Goal: Task Accomplishment & Management: Manage account settings

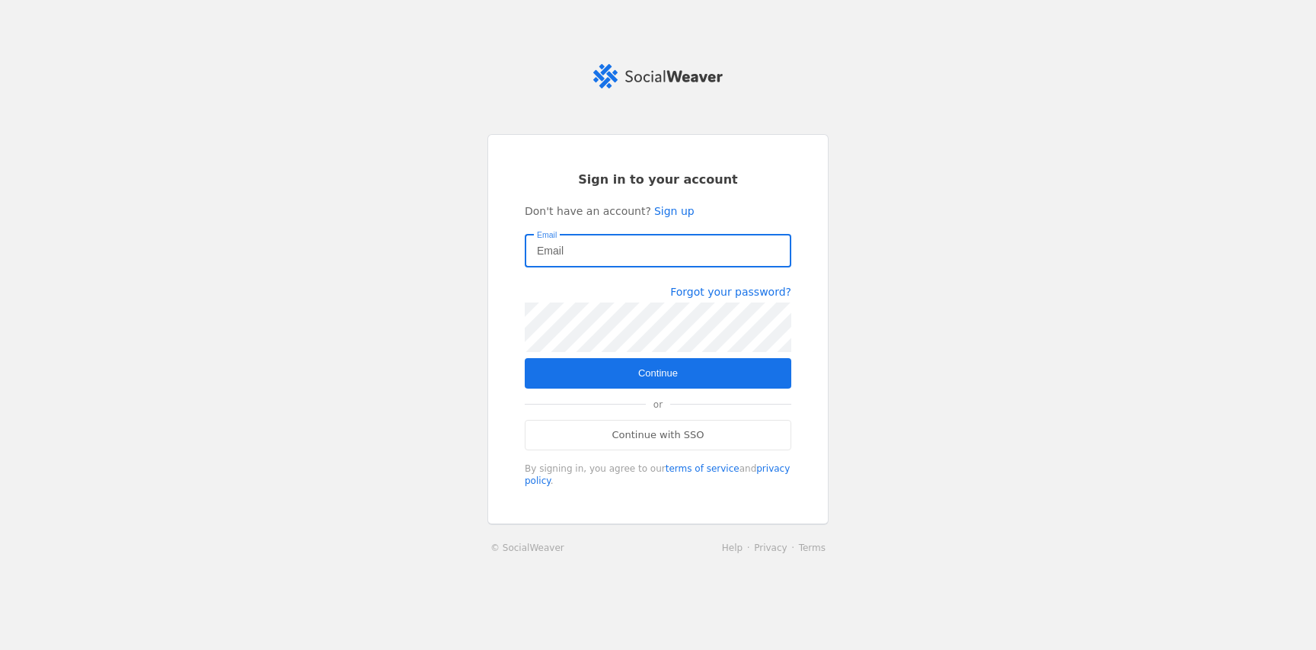
click at [0, 649] on com-1password-button at bounding box center [0, 650] width 0 height 0
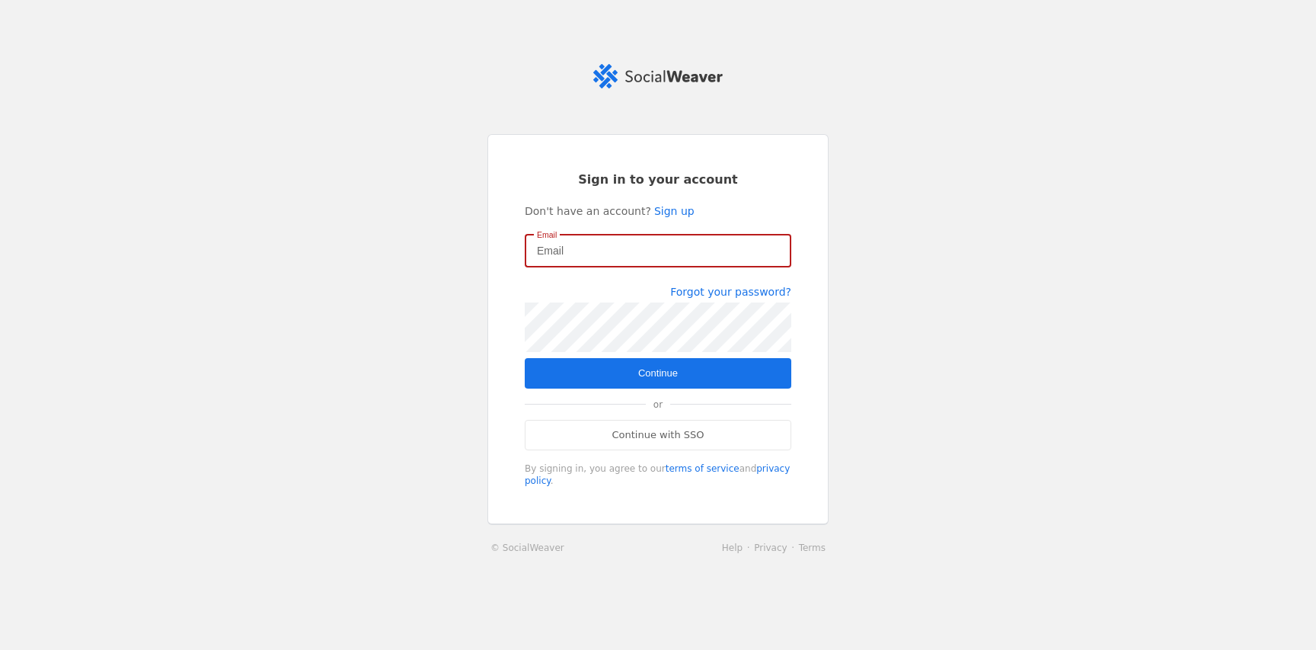
click at [680, 253] on input "Email" at bounding box center [658, 250] width 242 height 18
click at [673, 257] on input "Email" at bounding box center [658, 250] width 242 height 18
type input "[PERSON_NAME][EMAIL_ADDRESS][DOMAIN_NAME]"
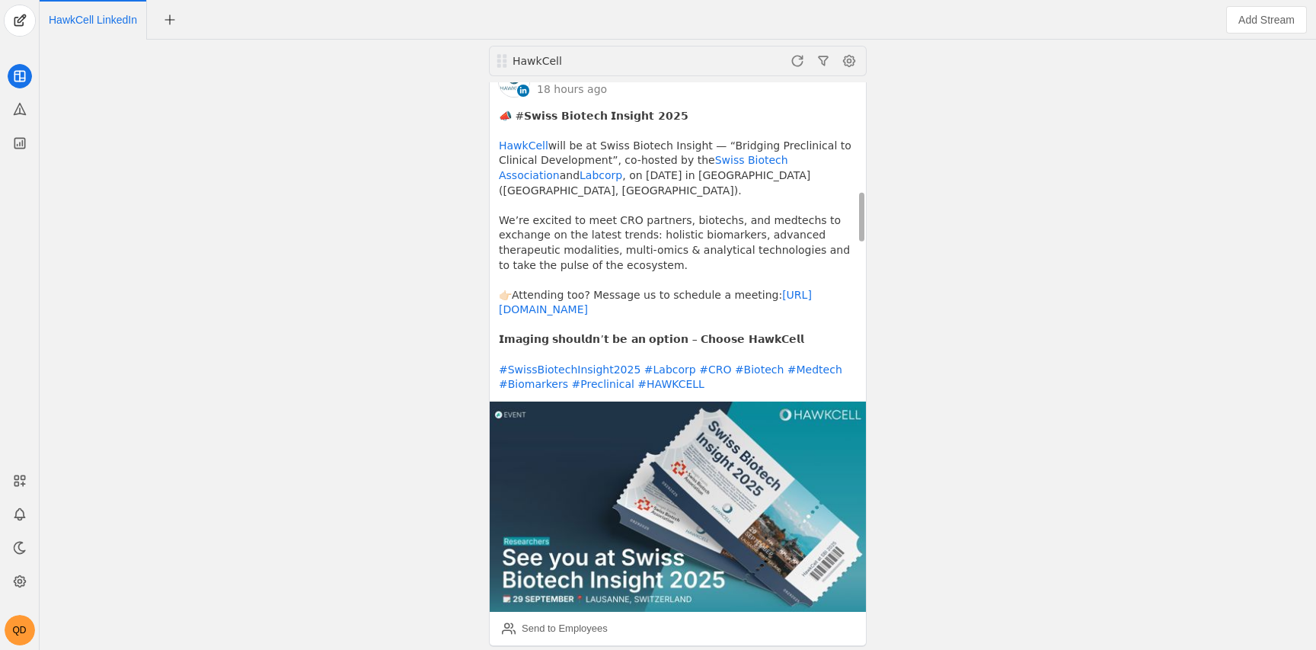
scroll to position [1236, 0]
click at [553, 612] on div "Send to Employees" at bounding box center [555, 627] width 106 height 30
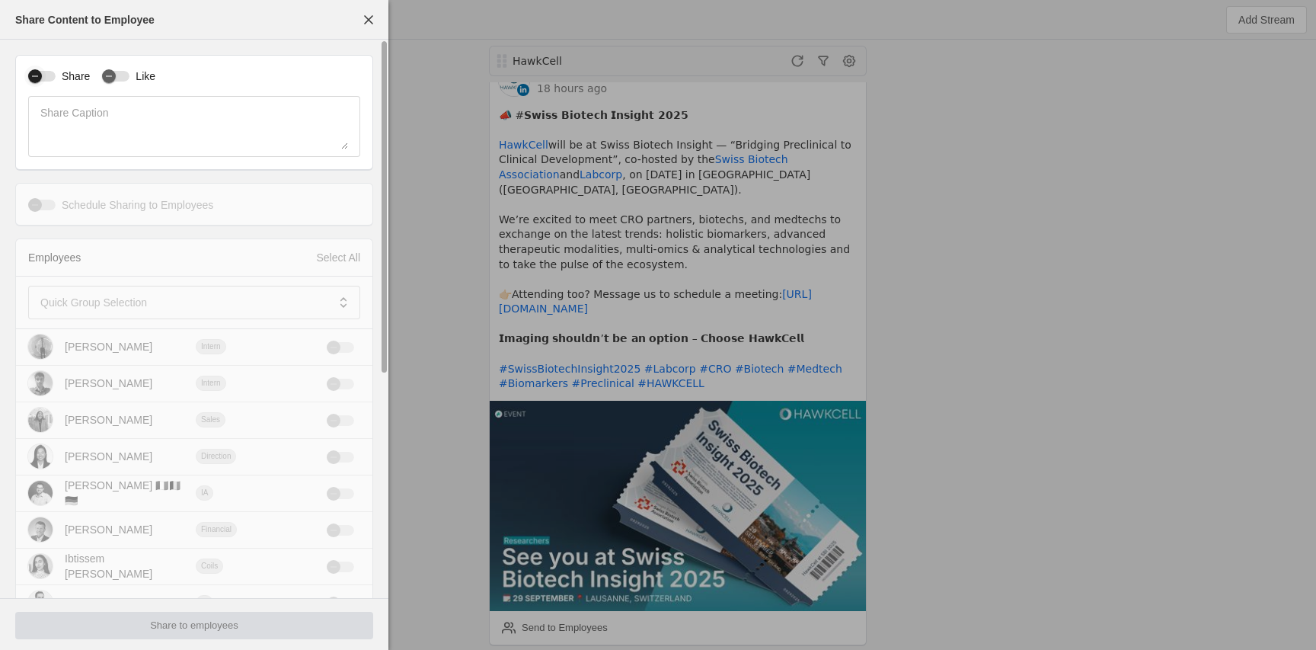
click at [54, 82] on button "Share" at bounding box center [41, 76] width 27 height 11
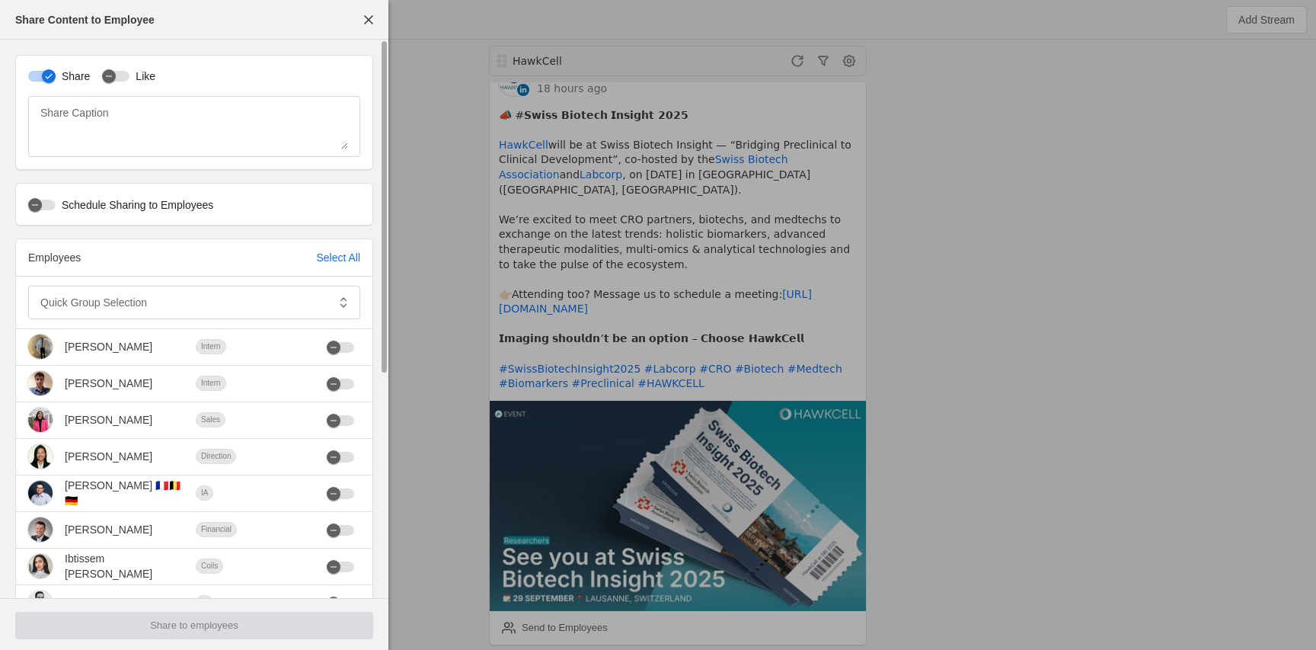
click at [97, 82] on div "Share Like" at bounding box center [194, 76] width 332 height 16
click at [117, 80] on div "button" at bounding box center [108, 76] width 21 height 21
click at [332, 251] on div "Select All" at bounding box center [338, 257] width 44 height 15
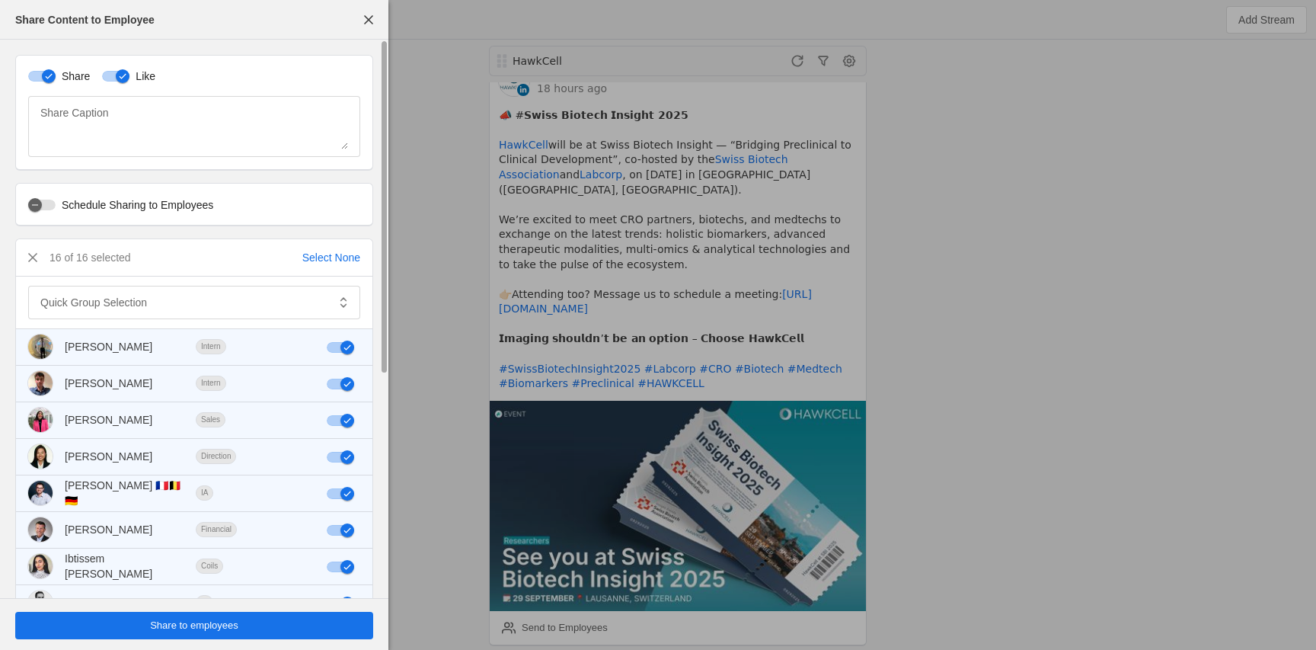
click at [305, 645] on div "Share to employees" at bounding box center [194, 625] width 358 height 53
click at [321, 624] on span "undefined" at bounding box center [194, 625] width 358 height 27
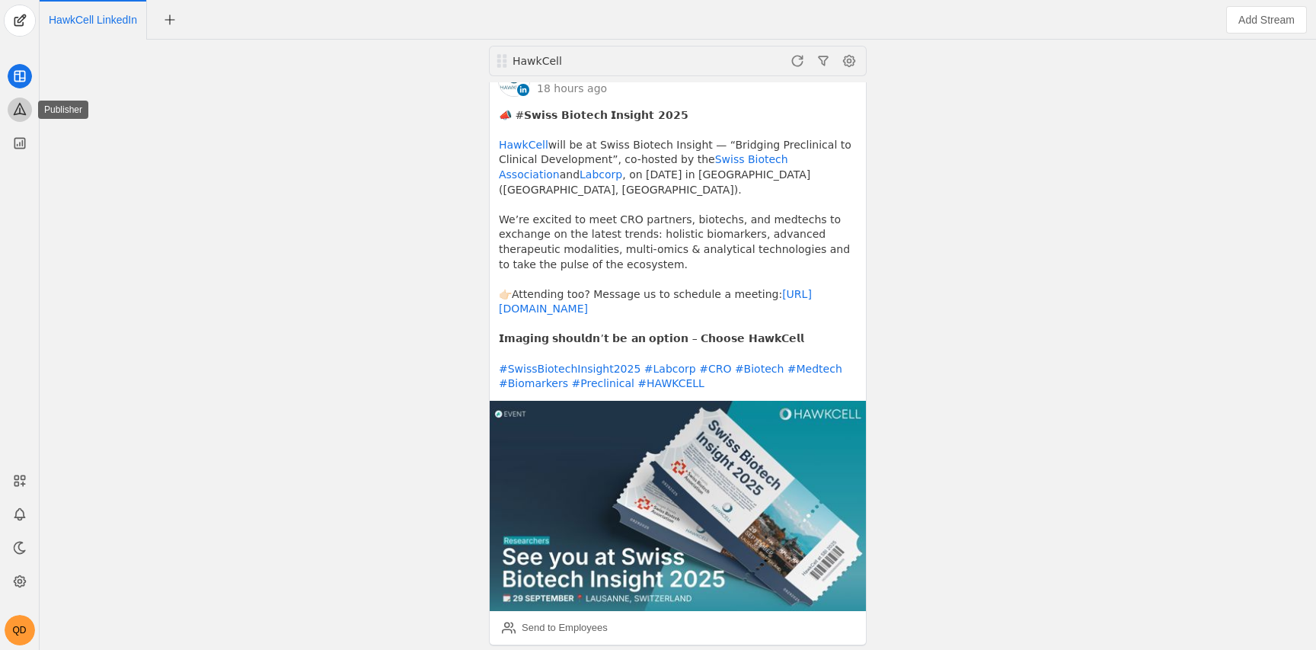
click at [18, 116] on icon at bounding box center [19, 108] width 15 height 15
click at [24, 75] on rect at bounding box center [19, 76] width 10 height 10
click at [11, 575] on app-icon at bounding box center [20, 581] width 24 height 24
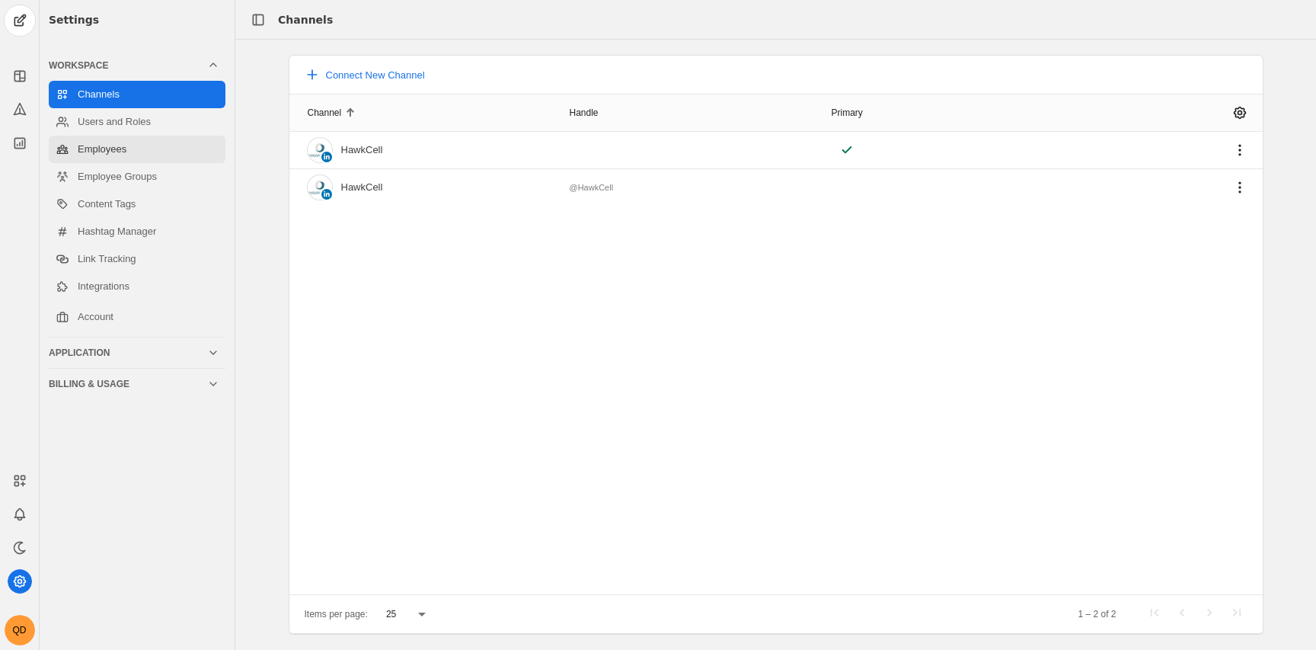
click at [119, 157] on link "Employees" at bounding box center [137, 149] width 177 height 27
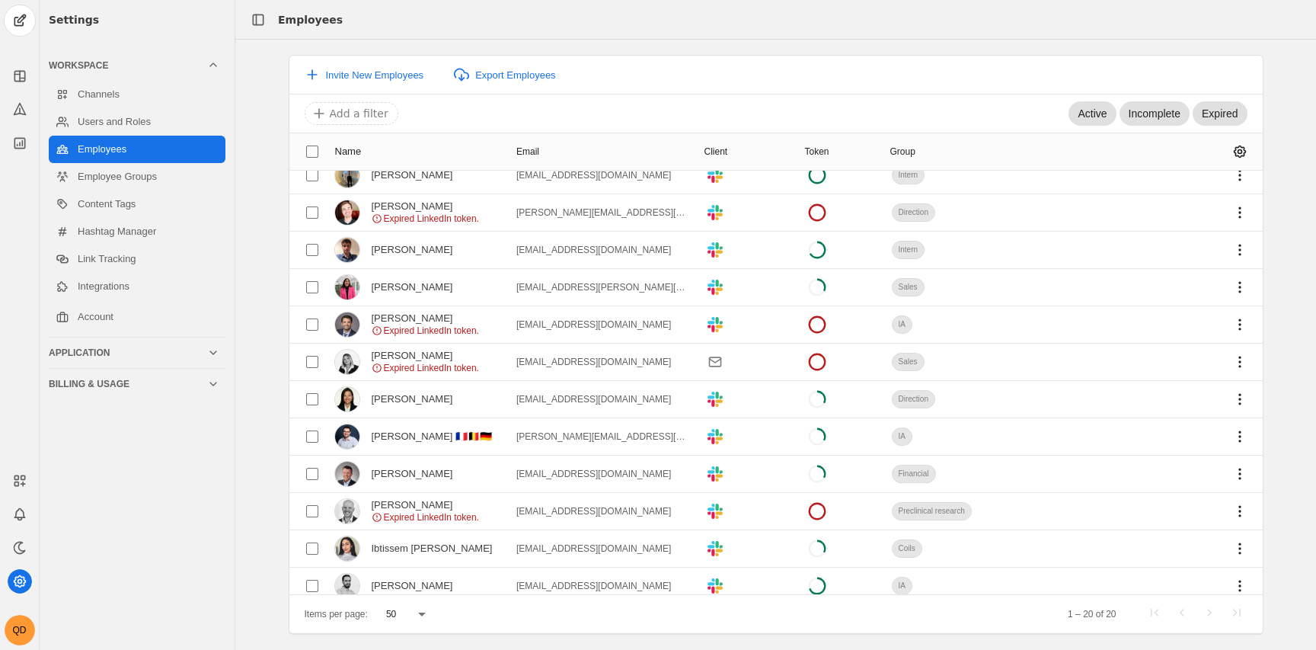
scroll to position [2, 0]
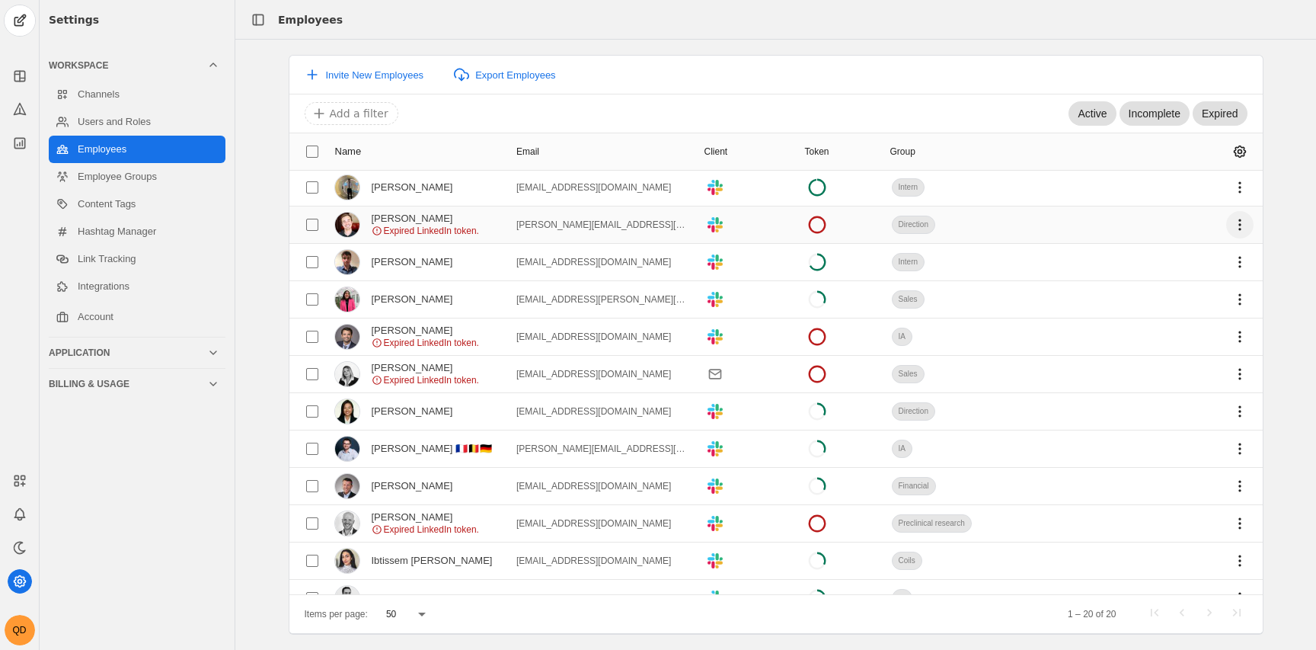
click at [1248, 228] on span "undefined" at bounding box center [1239, 224] width 27 height 27
click at [1138, 257] on span "Send account update request" at bounding box center [1122, 258] width 139 height 27
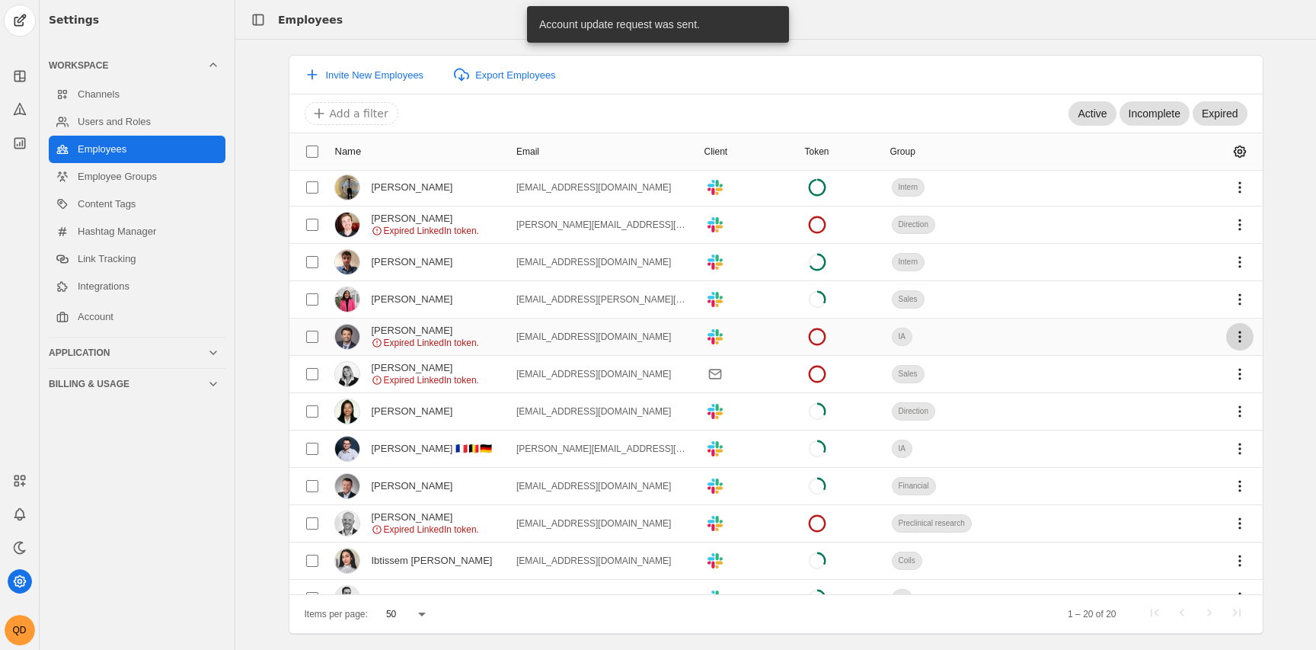
click at [1236, 335] on span "undefined" at bounding box center [1239, 336] width 27 height 27
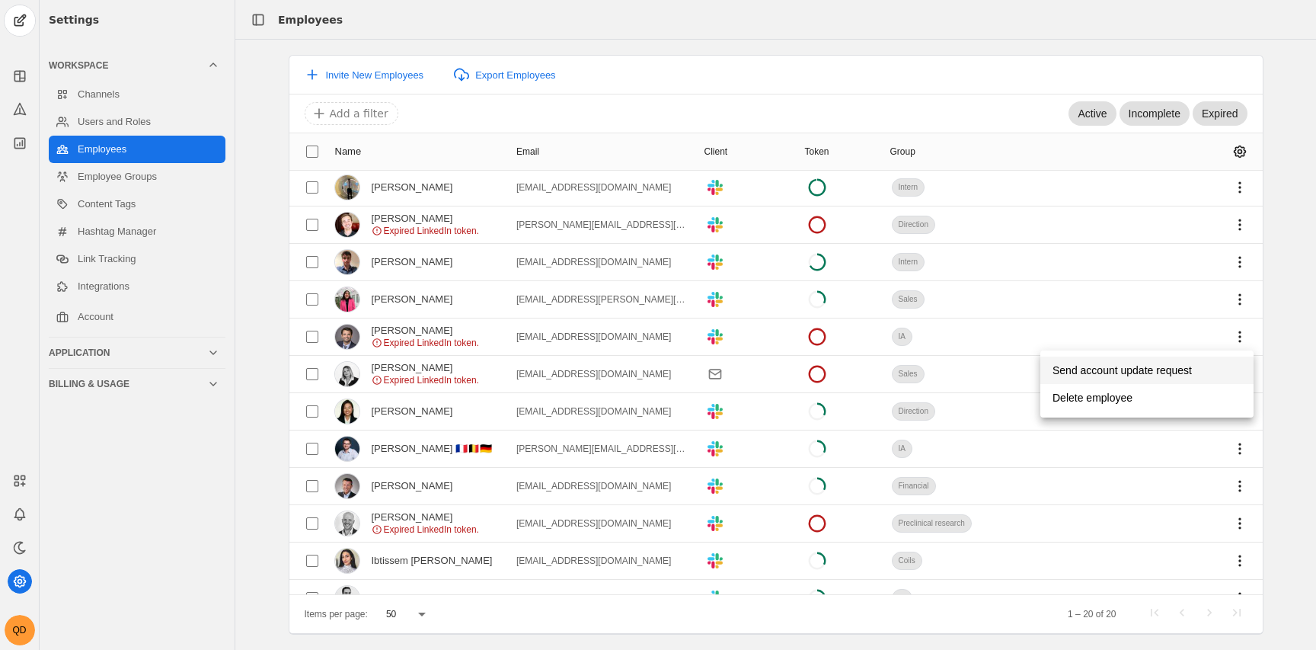
click at [1171, 367] on span "Send account update request" at bounding box center [1122, 369] width 139 height 27
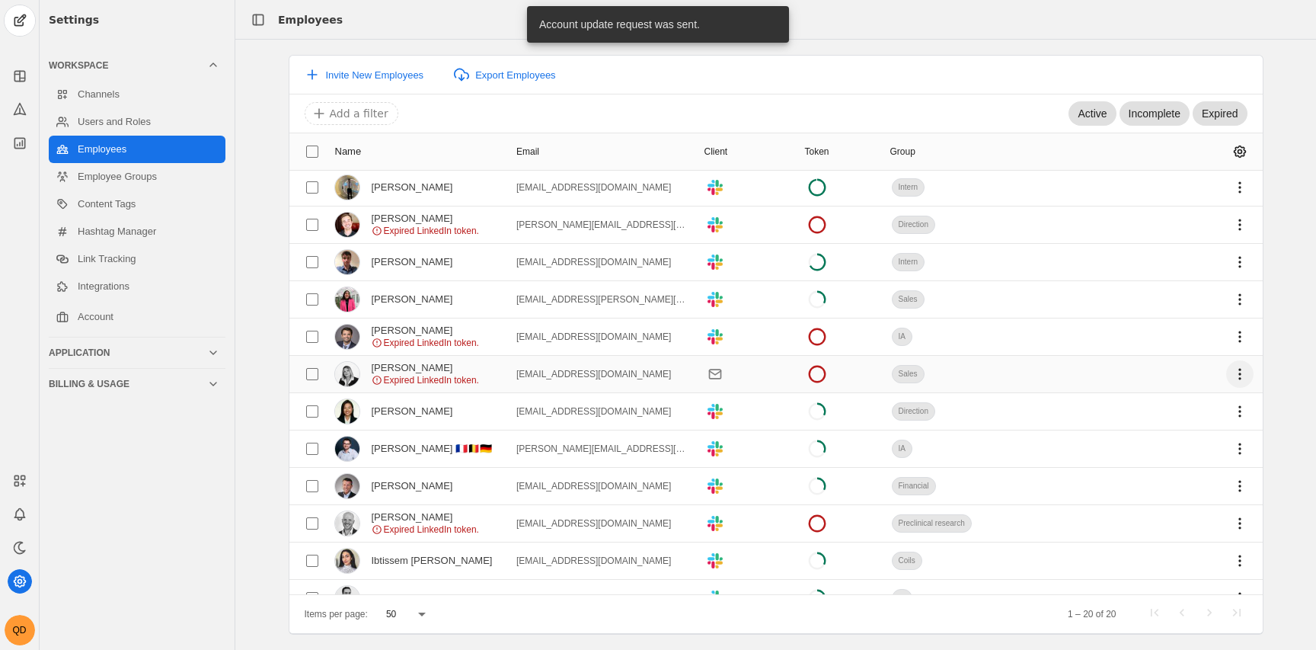
click at [1235, 377] on span "undefined" at bounding box center [1239, 373] width 27 height 27
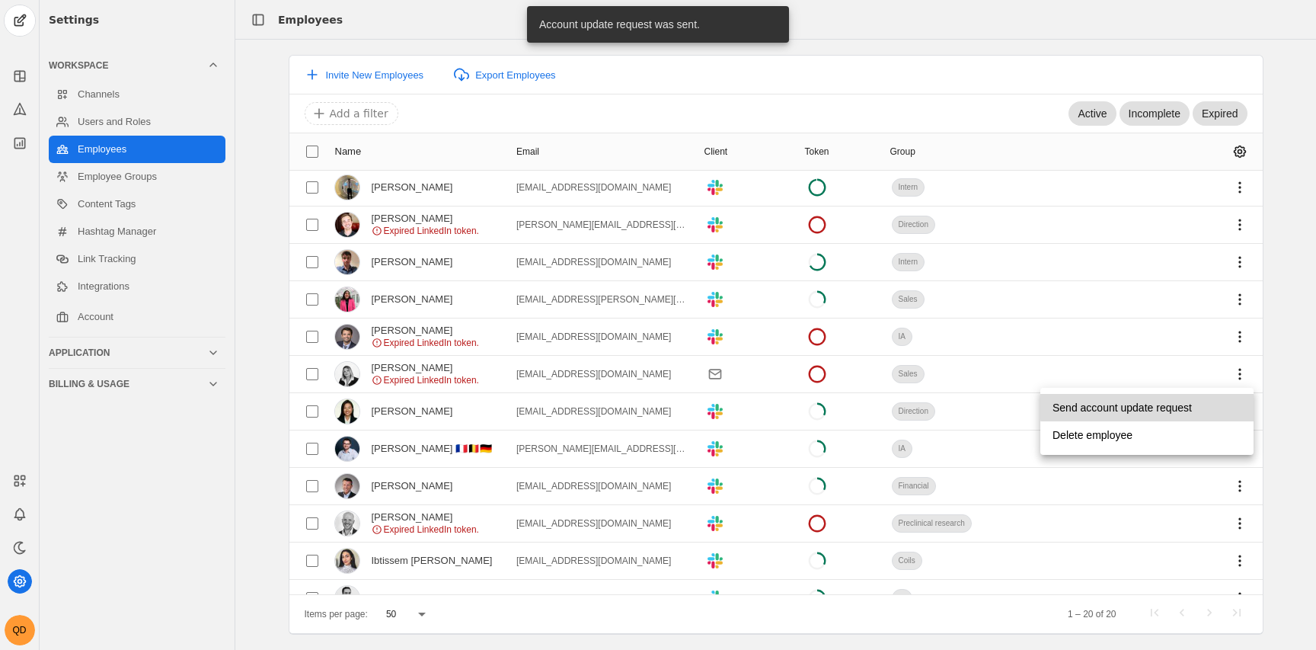
click at [1174, 404] on span "Send account update request" at bounding box center [1122, 407] width 139 height 27
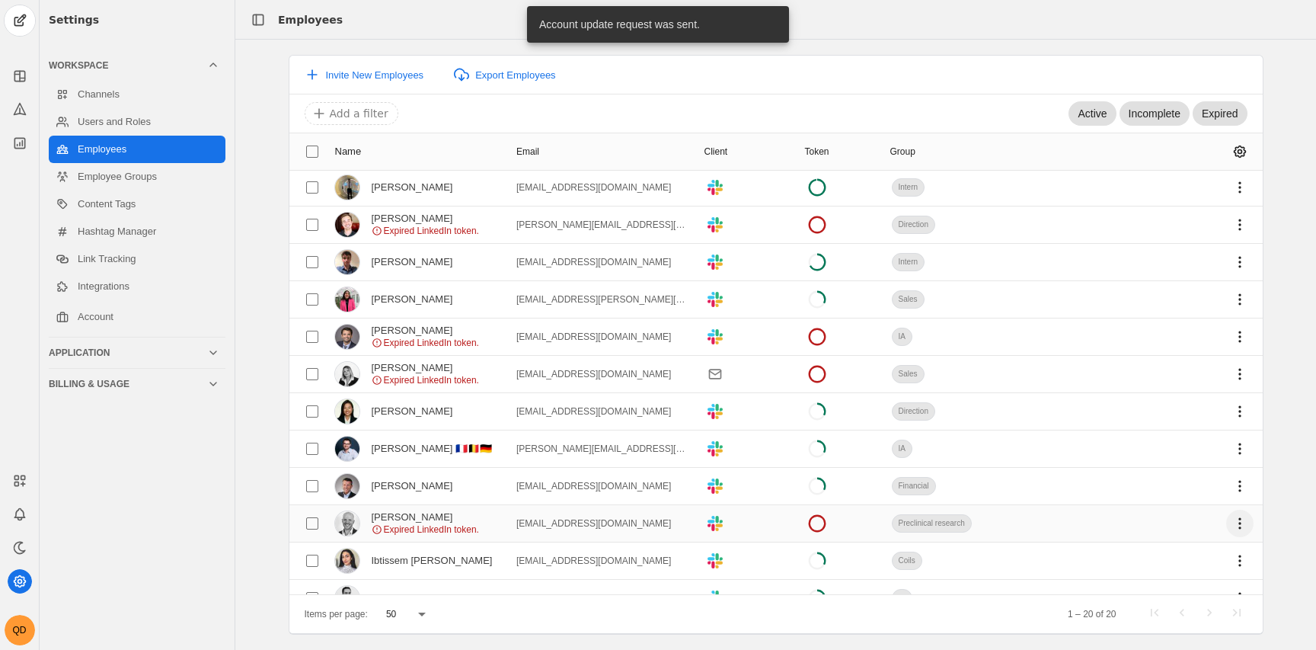
click at [1238, 522] on span "undefined" at bounding box center [1239, 523] width 27 height 27
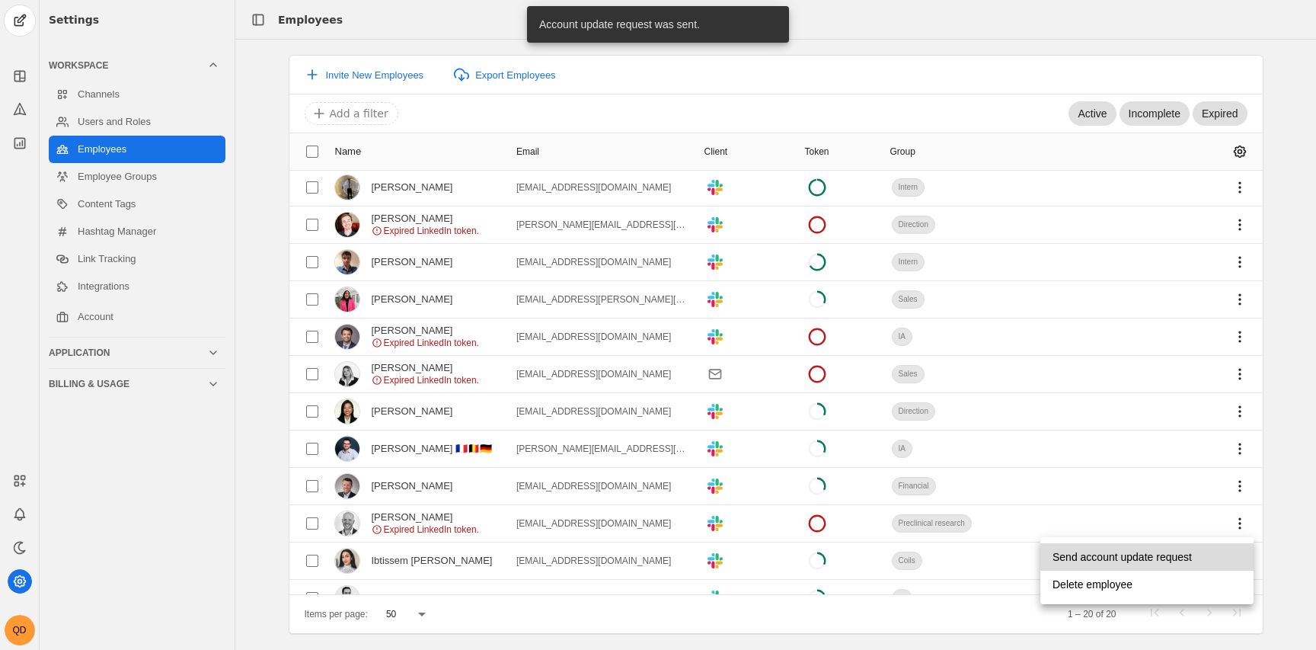
click at [1094, 560] on span "Send account update request" at bounding box center [1122, 556] width 139 height 27
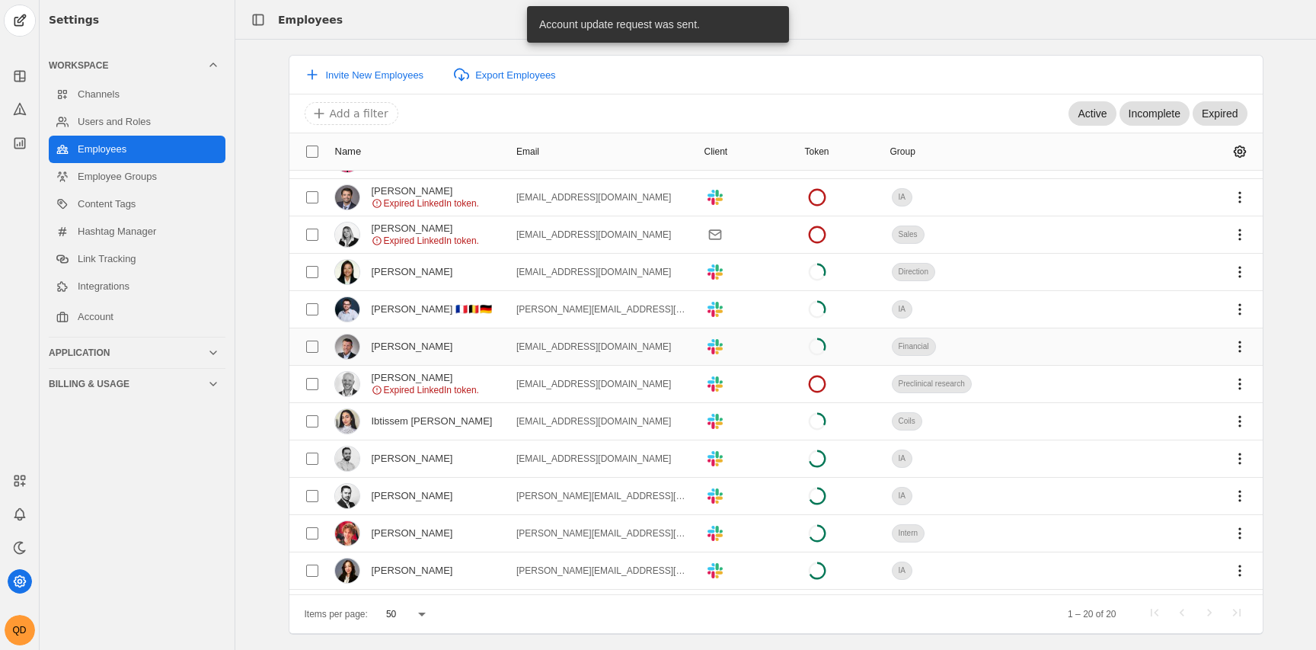
scroll to position [155, 0]
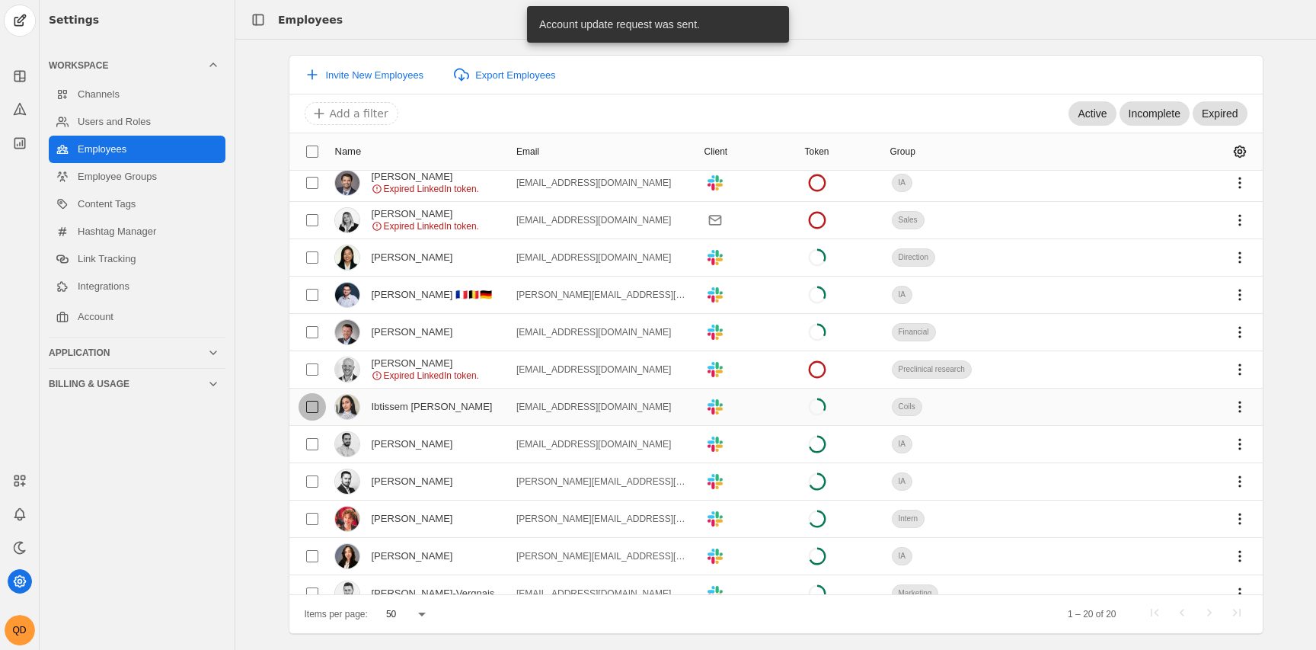
click at [314, 402] on input "checkbox" at bounding box center [312, 406] width 27 height 27
checkbox input "true"
click at [1236, 404] on span "undefined" at bounding box center [1239, 406] width 27 height 27
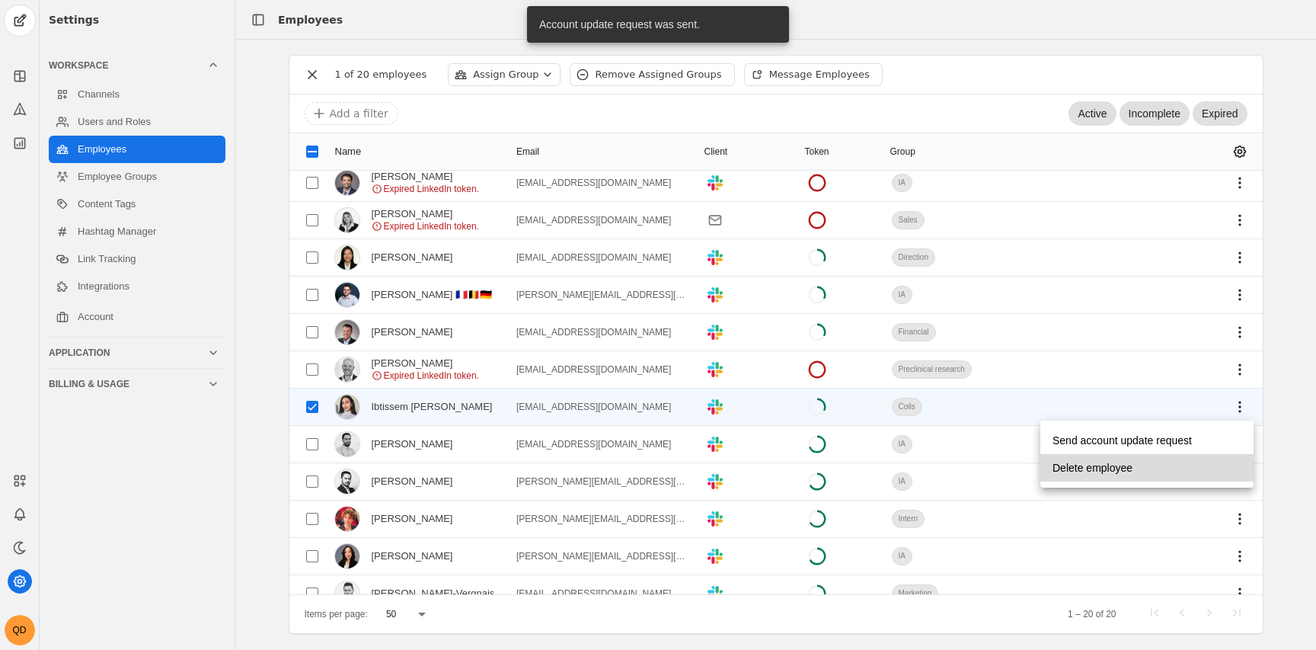
click at [1164, 467] on span "undefined" at bounding box center [1146, 467] width 213 height 27
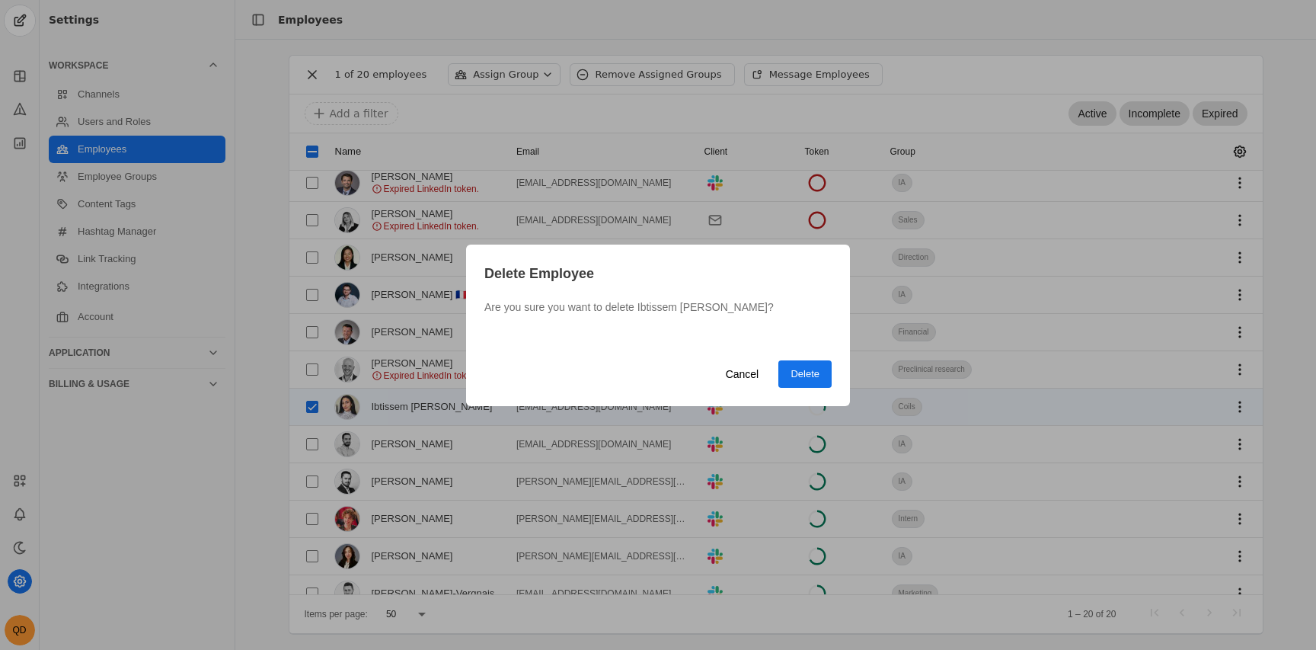
click at [797, 383] on span "undefined" at bounding box center [804, 373] width 53 height 27
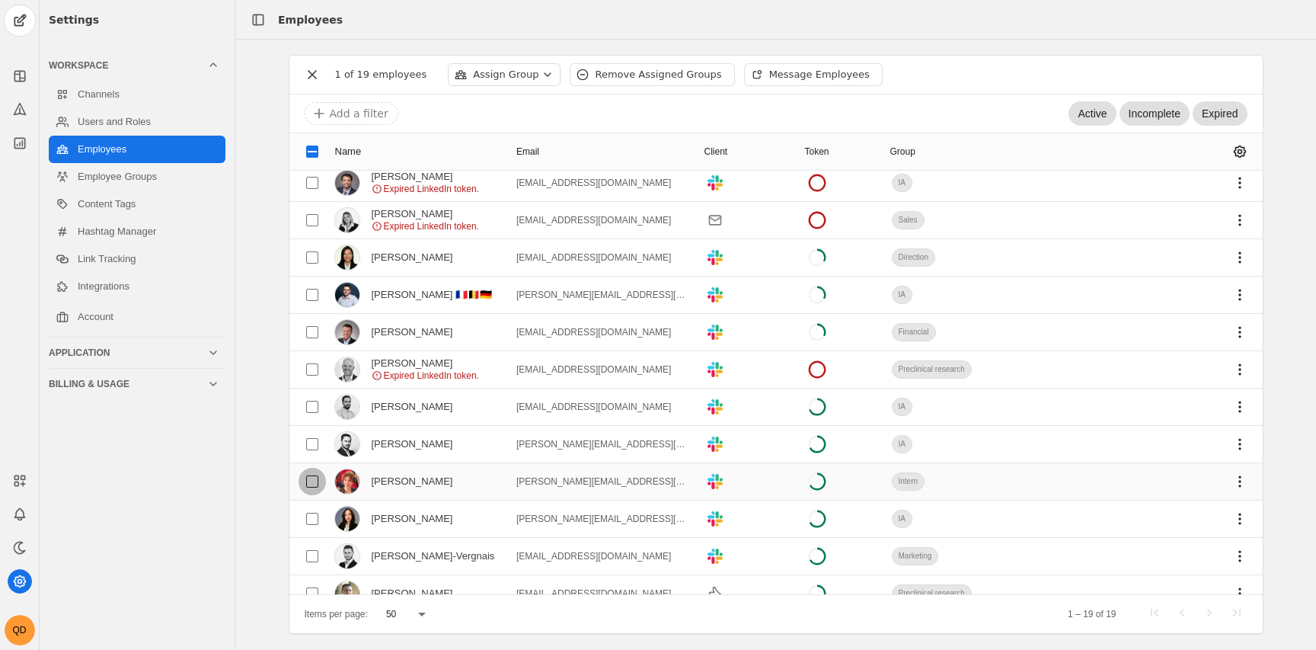
click at [312, 484] on input "checkbox" at bounding box center [312, 481] width 27 height 27
checkbox input "true"
click at [1235, 480] on span "undefined" at bounding box center [1239, 481] width 27 height 27
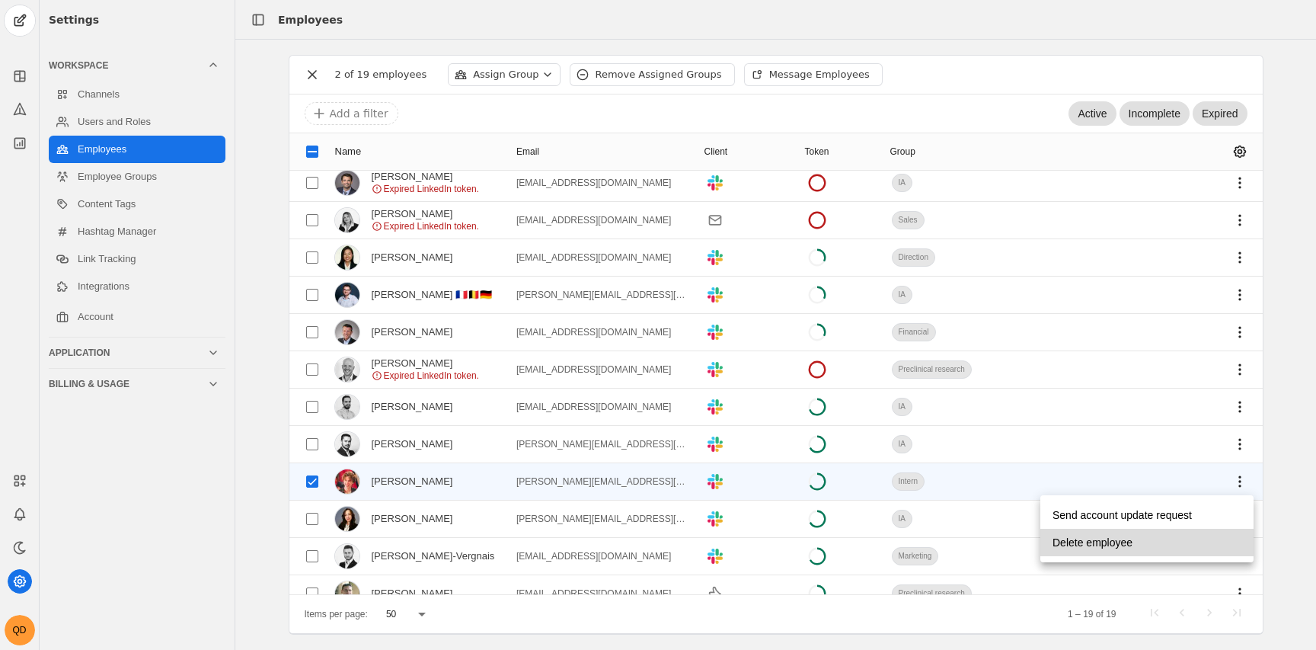
click at [1069, 545] on span "Delete employee" at bounding box center [1093, 542] width 80 height 27
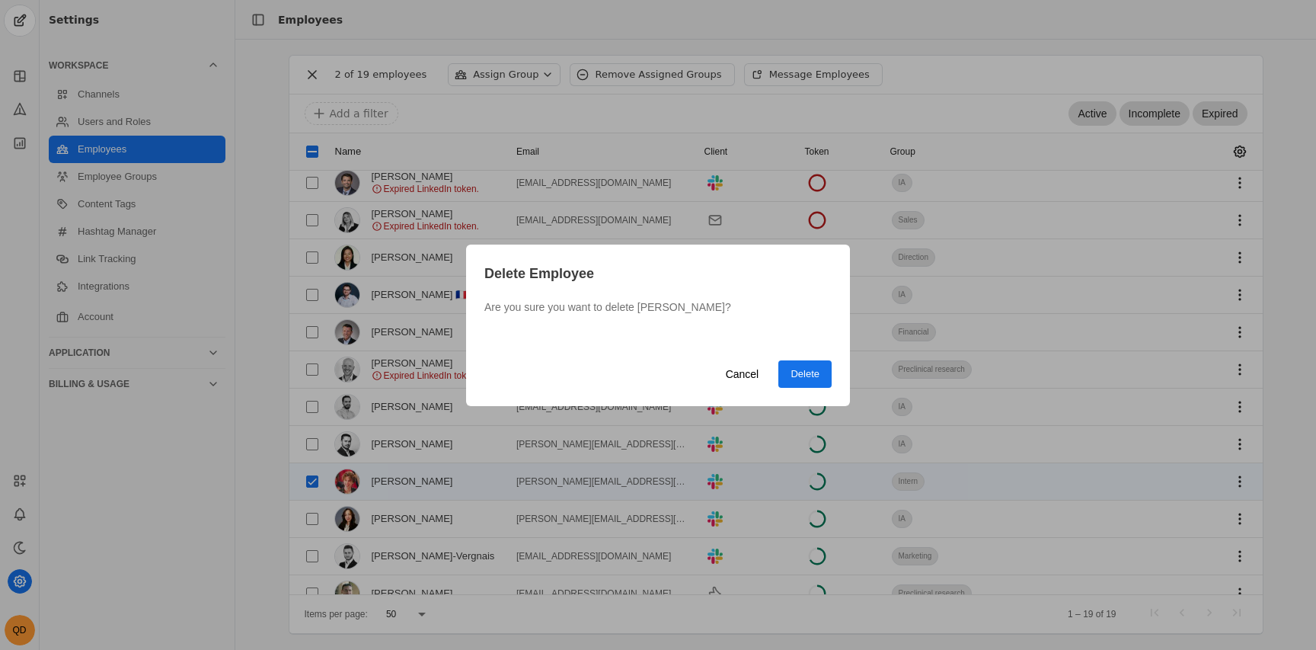
click at [808, 369] on span "Delete" at bounding box center [805, 373] width 29 height 15
